Goal: Find specific page/section: Find specific page/section

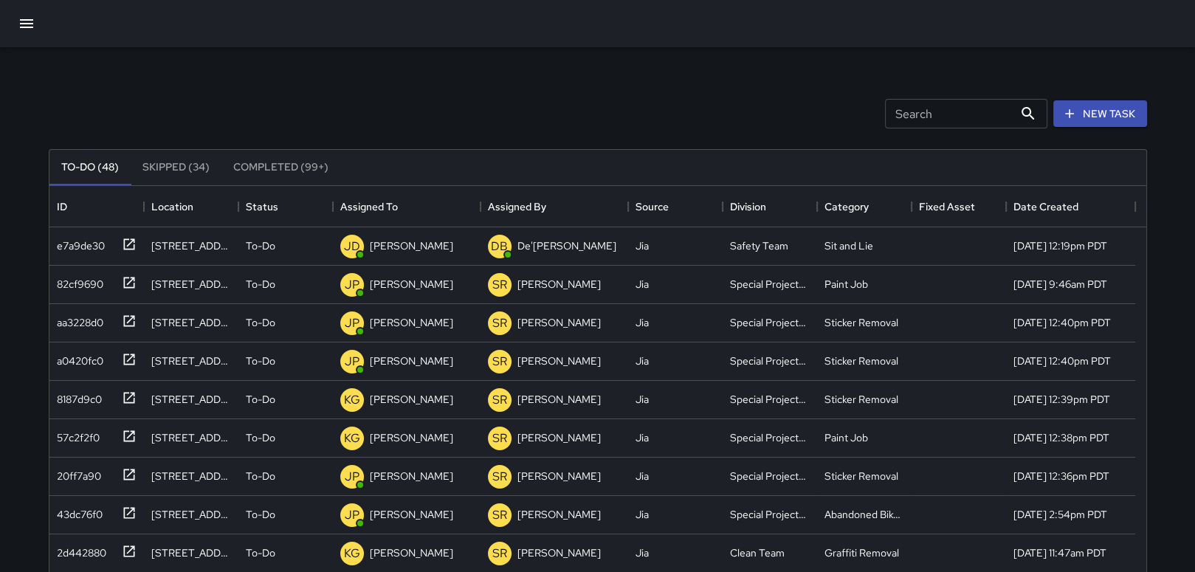
click at [7, 16] on div at bounding box center [597, 23] width 1195 height 47
click at [27, 24] on icon "button" at bounding box center [27, 24] width 18 height 18
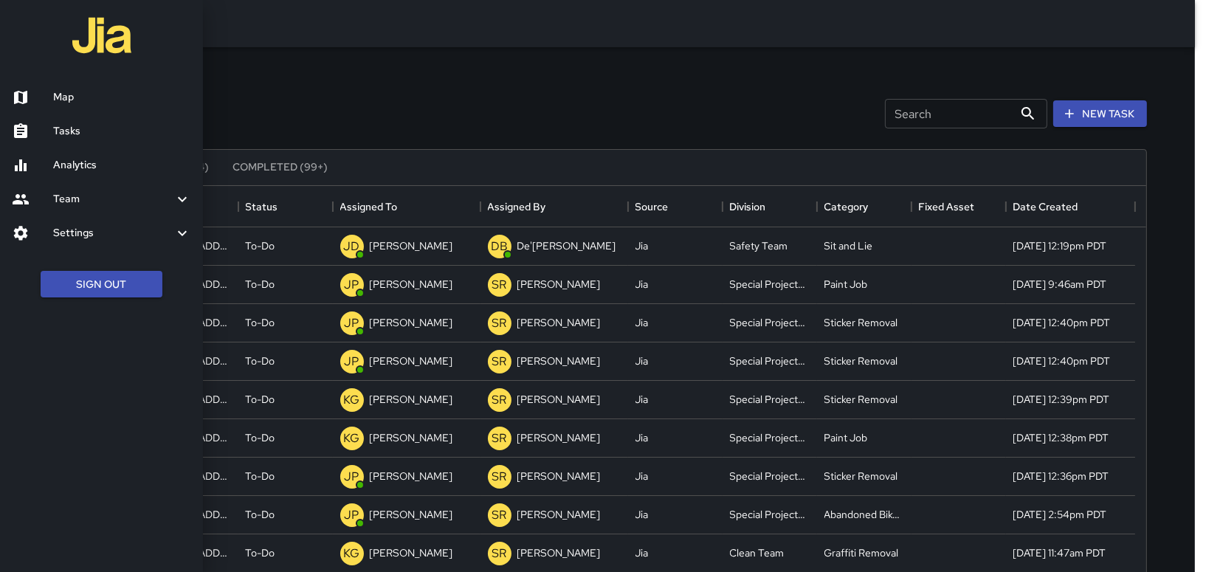
click at [75, 92] on h6 "Map" at bounding box center [122, 97] width 138 height 16
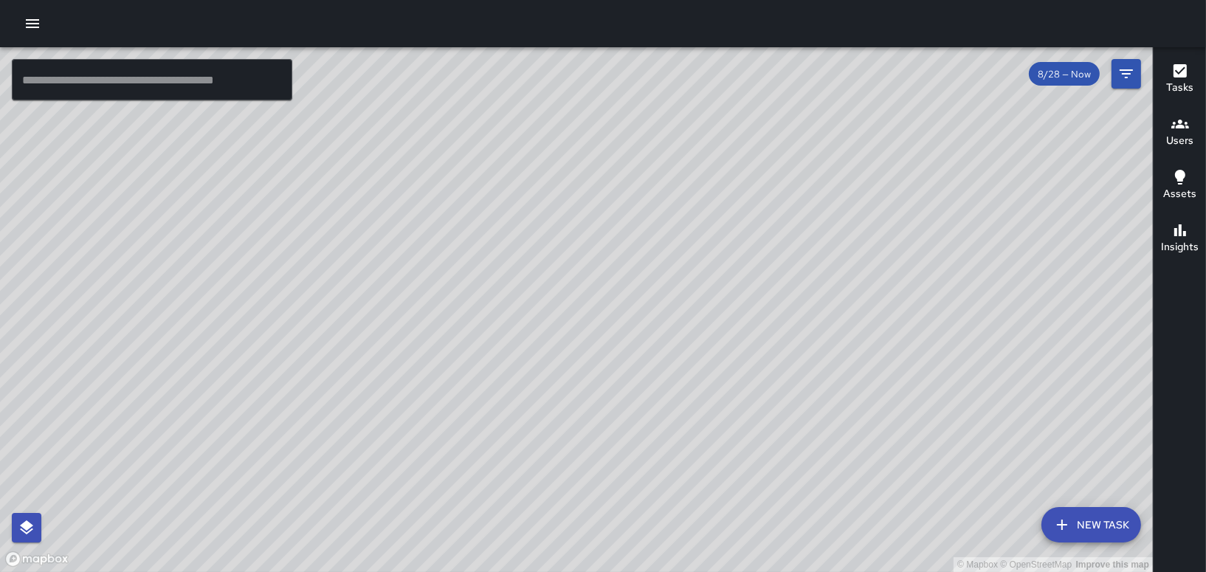
click at [25, 20] on icon "button" at bounding box center [33, 24] width 18 height 18
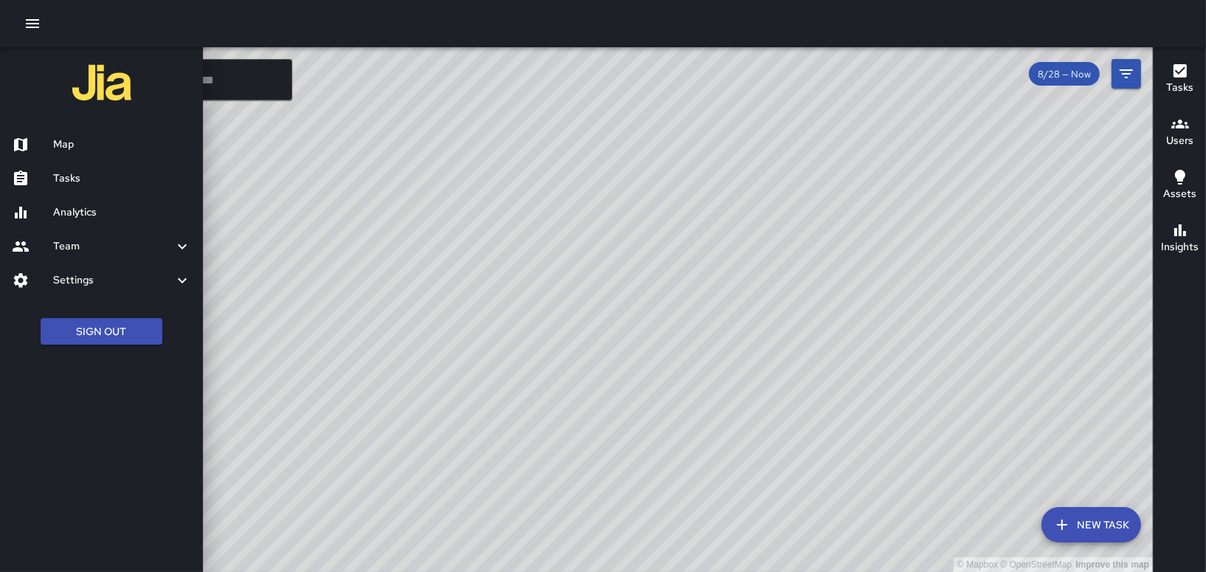
click at [70, 173] on h6 "Tasks" at bounding box center [122, 179] width 138 height 16
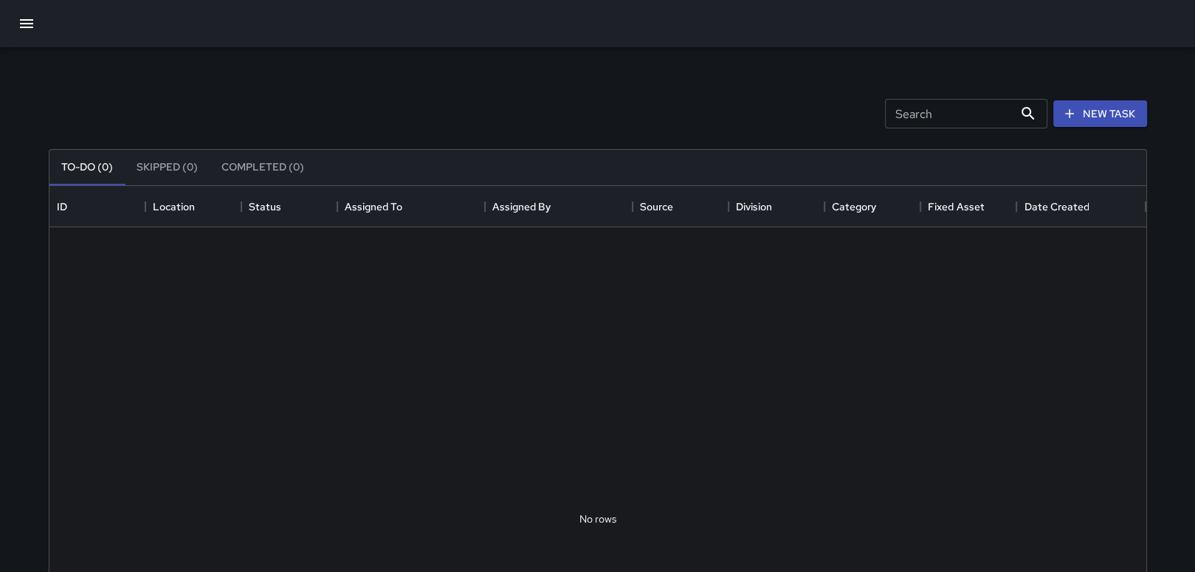
scroll to position [613, 1085]
